Goal: Task Accomplishment & Management: Use online tool/utility

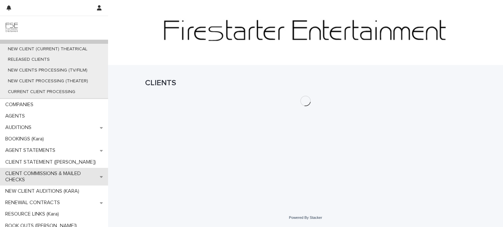
scroll to position [42, 0]
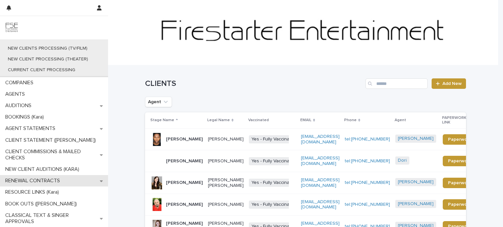
click at [51, 183] on p "RENEWAL CONTRACTS" at bounding box center [34, 181] width 63 height 6
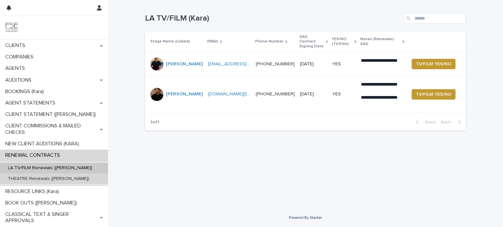
click at [28, 181] on p "THEATRE Renewals ([PERSON_NAME])" at bounding box center [49, 179] width 92 height 6
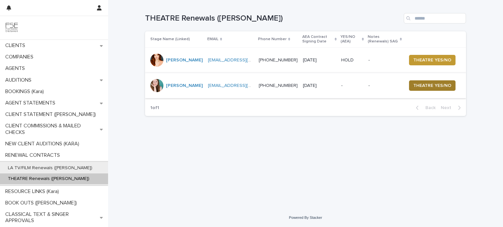
click at [439, 86] on span "THEATRE YES/NO" at bounding box center [432, 85] width 38 height 7
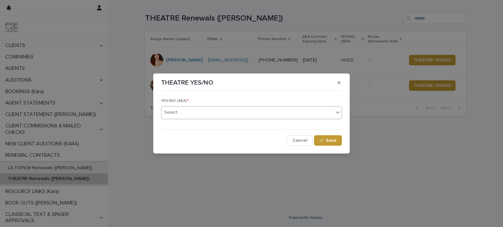
click at [337, 112] on icon at bounding box center [337, 112] width 7 height 7
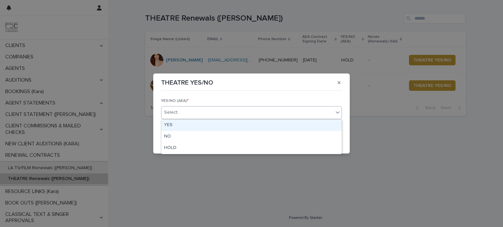
click at [234, 128] on div "YES" at bounding box center [251, 125] width 180 height 11
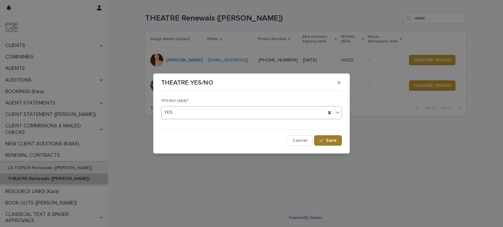
click at [328, 141] on span "Save" at bounding box center [331, 140] width 11 height 5
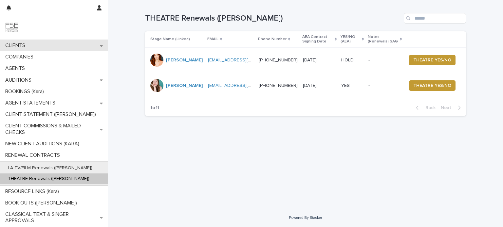
click at [51, 47] on div "CLIENTS" at bounding box center [54, 45] width 108 height 11
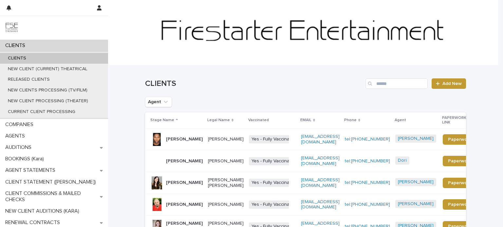
click at [43, 47] on div "CLIENTS" at bounding box center [54, 45] width 108 height 11
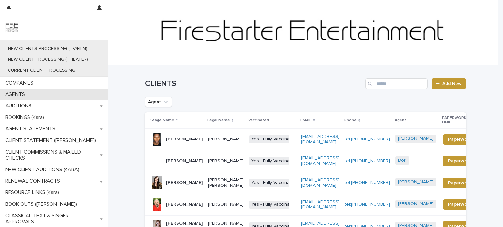
scroll to position [42, 0]
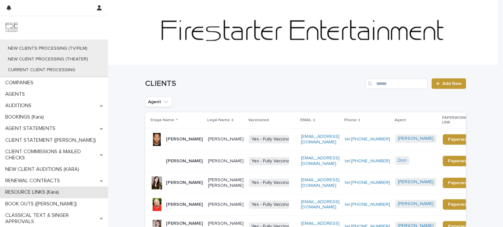
click at [68, 193] on div "RESOURCE LINKS (Kara)" at bounding box center [54, 192] width 108 height 11
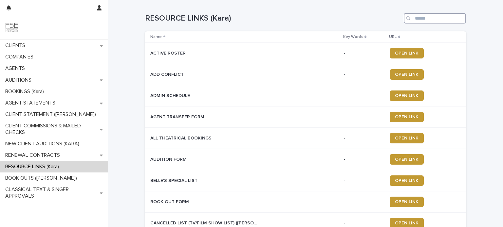
click at [412, 19] on input "Search" at bounding box center [435, 18] width 62 height 10
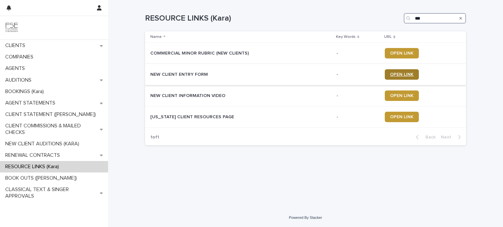
type input "***"
click at [396, 74] on span "OPEN LINK" at bounding box center [402, 74] width 24 height 5
